Goal: Information Seeking & Learning: Understand process/instructions

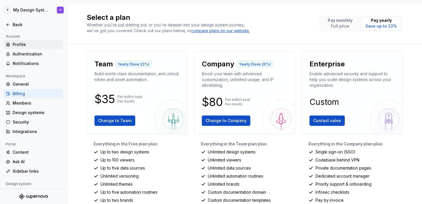
click at [23, 42] on div "Profile" at bounding box center [37, 45] width 48 height 6
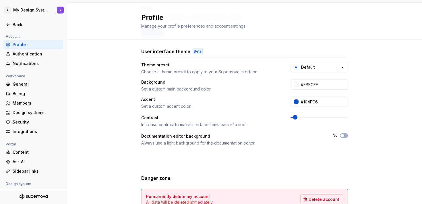
scroll to position [125, 0]
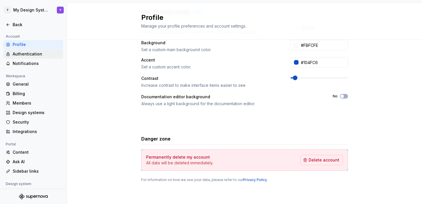
click at [29, 54] on div "Authentication" at bounding box center [37, 54] width 48 height 6
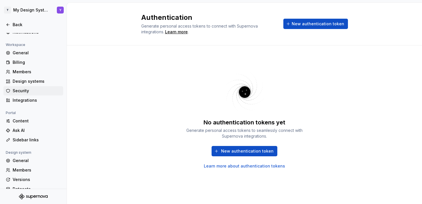
scroll to position [33, 0]
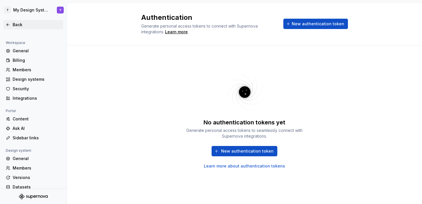
click at [7, 25] on icon at bounding box center [8, 25] width 3 height 2
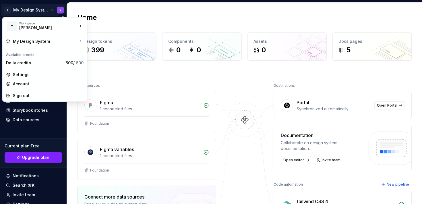
click at [29, 10] on html "Y My Design System Y Home Documentation Analytics Code automation Design system…" at bounding box center [211, 102] width 422 height 204
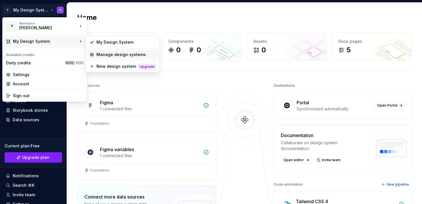
click at [115, 54] on div "Manage design systems" at bounding box center [126, 55] width 59 height 6
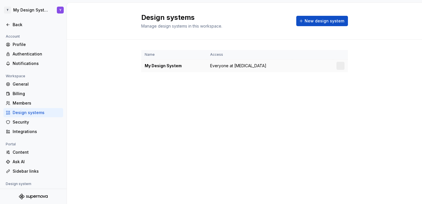
click at [223, 66] on span "Everyone at [MEDICAL_DATA]" at bounding box center [238, 66] width 56 height 6
click at [7, 26] on icon at bounding box center [8, 24] width 5 height 5
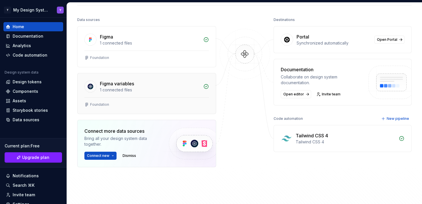
scroll to position [65, 0]
click at [108, 155] on span "Connect new" at bounding box center [98, 156] width 22 height 5
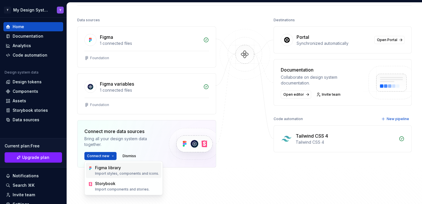
click at [109, 169] on div "Figma library" at bounding box center [127, 168] width 64 height 6
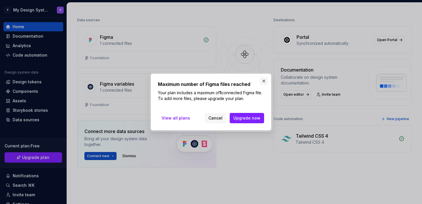
click at [263, 82] on button "button" at bounding box center [264, 81] width 8 height 8
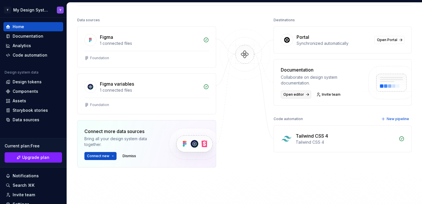
click at [297, 94] on span "Open editor" at bounding box center [293, 94] width 21 height 5
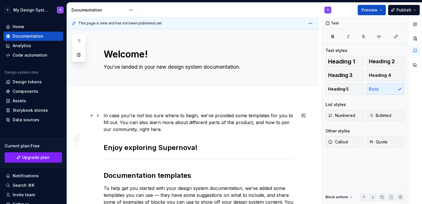
scroll to position [272, 0]
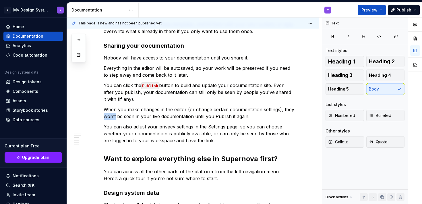
click at [114, 117] on p "When you make changes in the editor (or change certain documentation settings),…" at bounding box center [200, 113] width 192 height 14
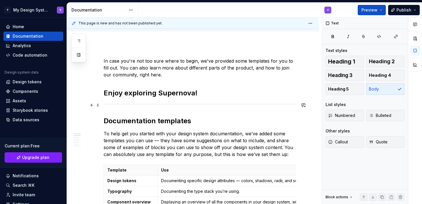
scroll to position [20, 0]
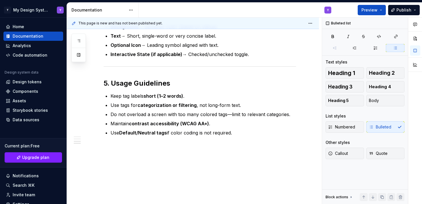
drag, startPoint x: 104, startPoint y: 94, endPoint x: 155, endPoint y: 186, distance: 104.4
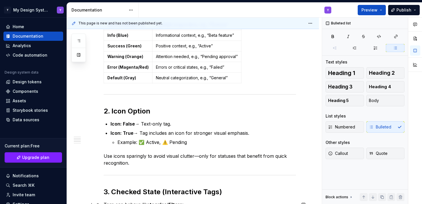
scroll to position [0, 0]
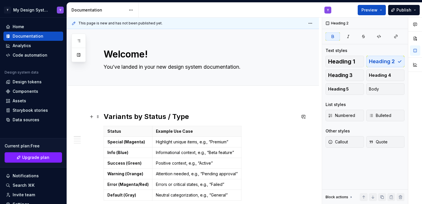
click at [104, 117] on strong "Variants by Status / Type" at bounding box center [146, 116] width 85 height 8
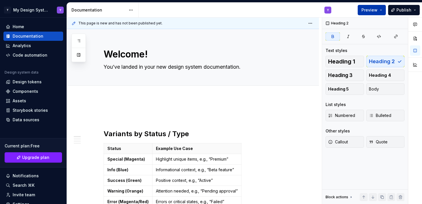
click at [378, 11] on span "Preview" at bounding box center [370, 10] width 16 height 6
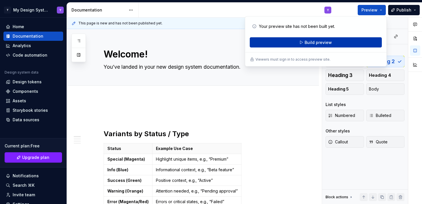
click at [335, 41] on button "Build preview" at bounding box center [316, 42] width 132 height 10
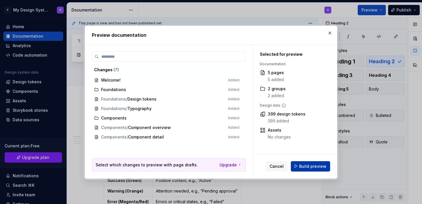
click at [306, 165] on span "Build preview" at bounding box center [312, 166] width 27 height 6
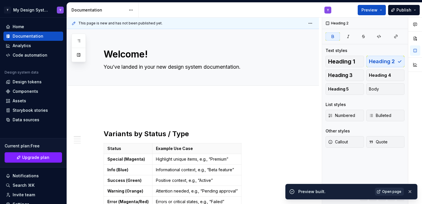
click at [392, 192] on span "Open page" at bounding box center [391, 191] width 19 height 5
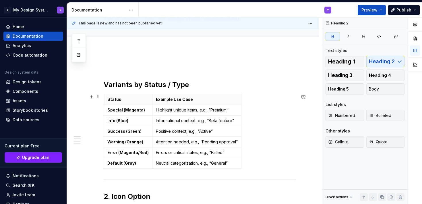
scroll to position [100, 0]
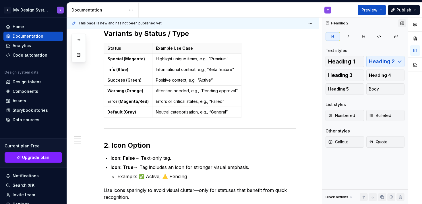
click at [401, 23] on button "button" at bounding box center [402, 23] width 8 height 8
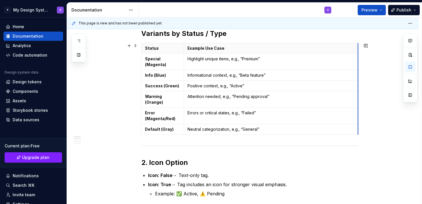
drag, startPoint x: 278, startPoint y: 72, endPoint x: 364, endPoint y: 70, distance: 86.2
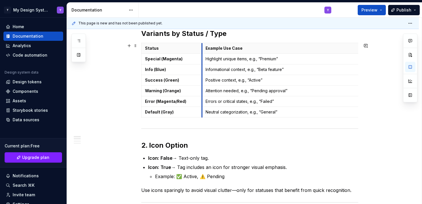
drag, startPoint x: 185, startPoint y: 48, endPoint x: 203, endPoint y: 48, distance: 18.1
click at [203, 48] on th "Example Use Case" at bounding box center [289, 48] width 174 height 11
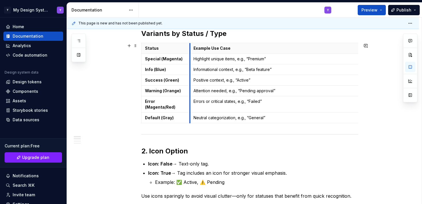
drag, startPoint x: 203, startPoint y: 47, endPoint x: 191, endPoint y: 47, distance: 12.1
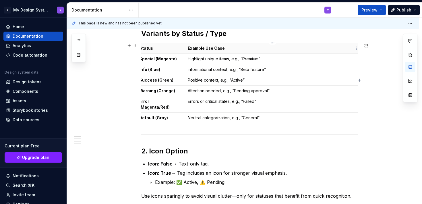
scroll to position [0, 0]
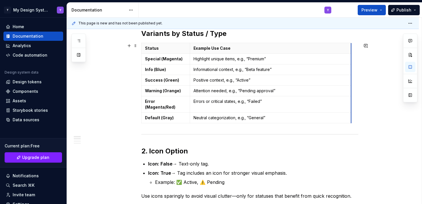
drag, startPoint x: 359, startPoint y: 48, endPoint x: 346, endPoint y: 48, distance: 12.6
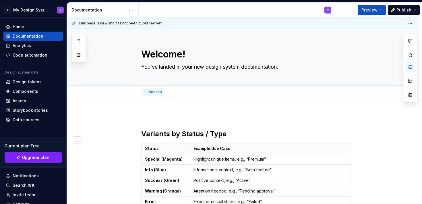
click at [153, 93] on span "Add tab" at bounding box center [154, 92] width 13 height 5
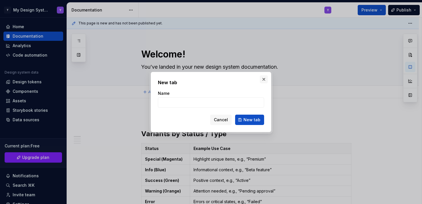
click at [264, 78] on button "button" at bounding box center [264, 79] width 8 height 8
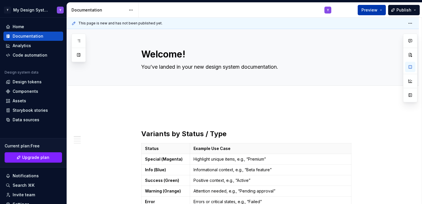
click at [373, 9] on span "Preview" at bounding box center [370, 10] width 16 height 6
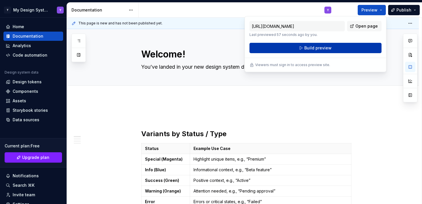
click at [339, 48] on button "Build preview" at bounding box center [316, 48] width 132 height 10
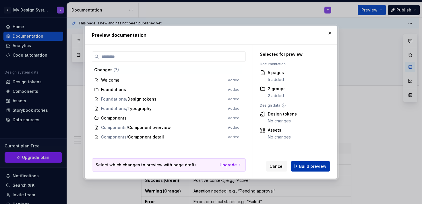
click at [306, 167] on span "Build preview" at bounding box center [312, 166] width 27 height 6
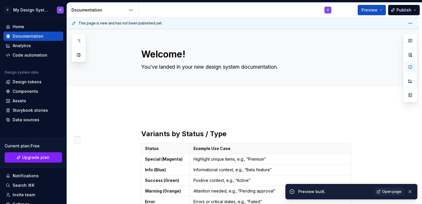
type textarea "*"
click at [44, 157] on span "Upgrade plan" at bounding box center [35, 158] width 27 height 6
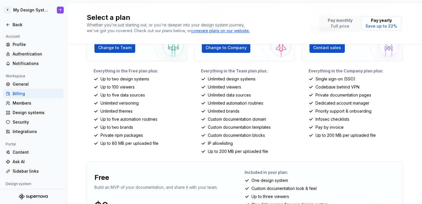
scroll to position [122, 0]
